Goal: Find contact information: Find contact information

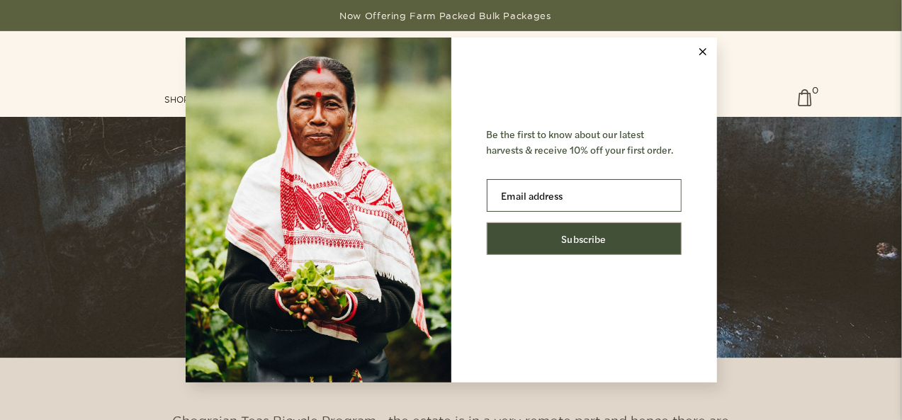
scroll to position [1984, 0]
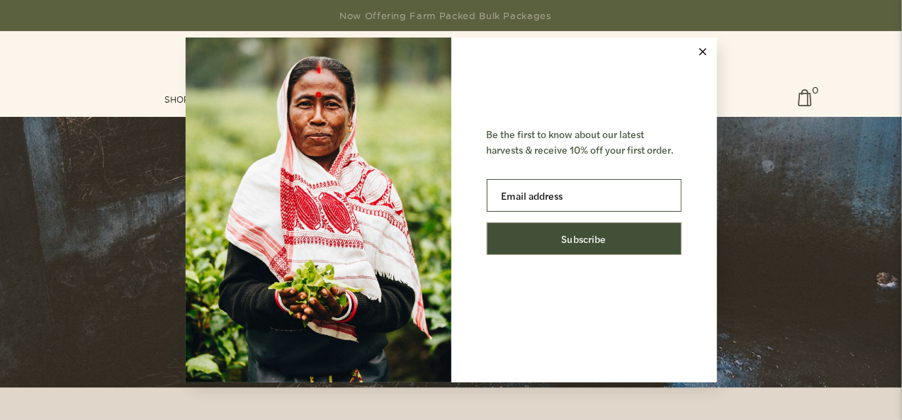
click at [704, 53] on line at bounding box center [702, 52] width 6 height 6
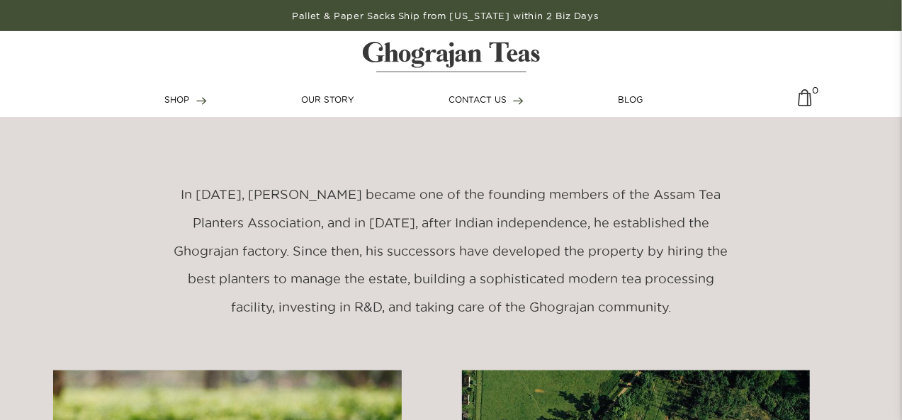
scroll to position [0, 0]
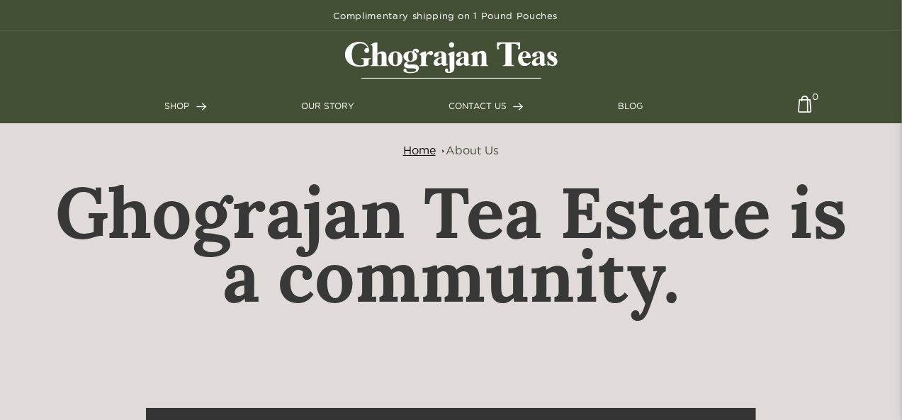
click at [468, 98] on ul "SHOP Teas Shop All Assam Breakfast [GEOGRAPHIC_DATA] Golden Tips English Breakf…" at bounding box center [451, 106] width 572 height 34
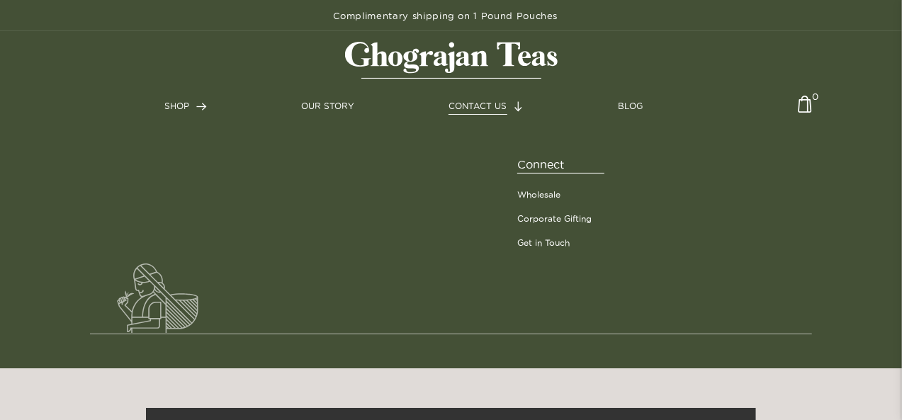
click at [468, 101] on span "CONTACT US" at bounding box center [477, 105] width 58 height 9
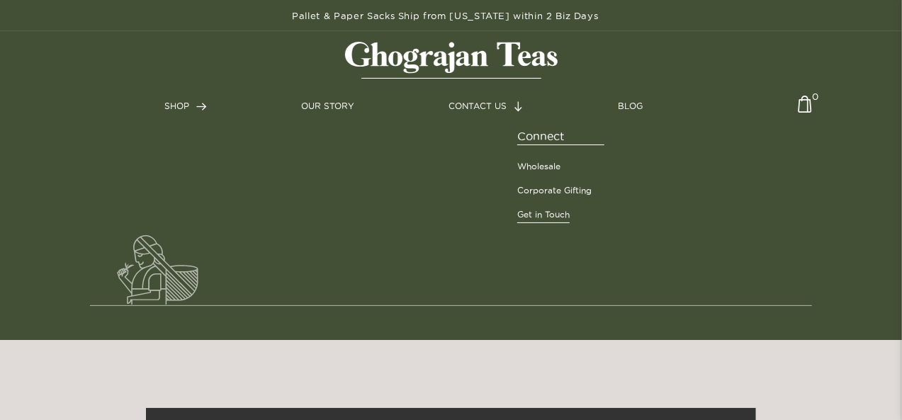
click at [540, 218] on link "Get in Touch" at bounding box center [543, 214] width 52 height 13
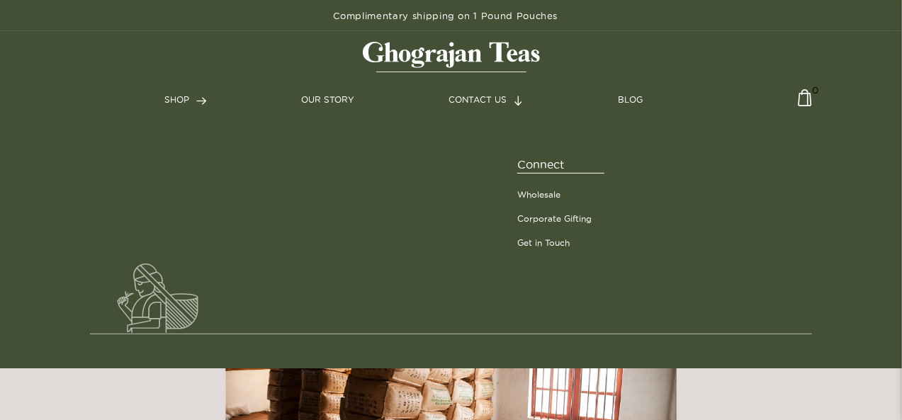
scroll to position [283, 0]
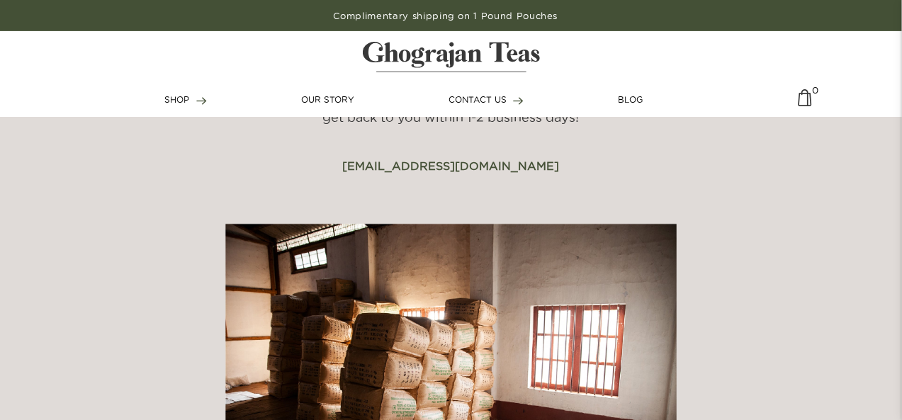
click at [147, 318] on div "Have any questions regarding your order, partnership opportunities, or simply w…" at bounding box center [451, 318] width 902 height 512
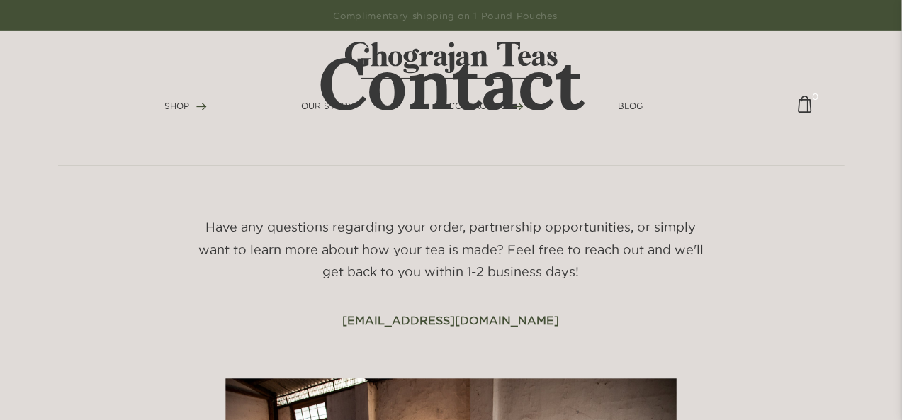
scroll to position [0, 0]
